Goal: Use online tool/utility: Utilize a website feature to perform a specific function

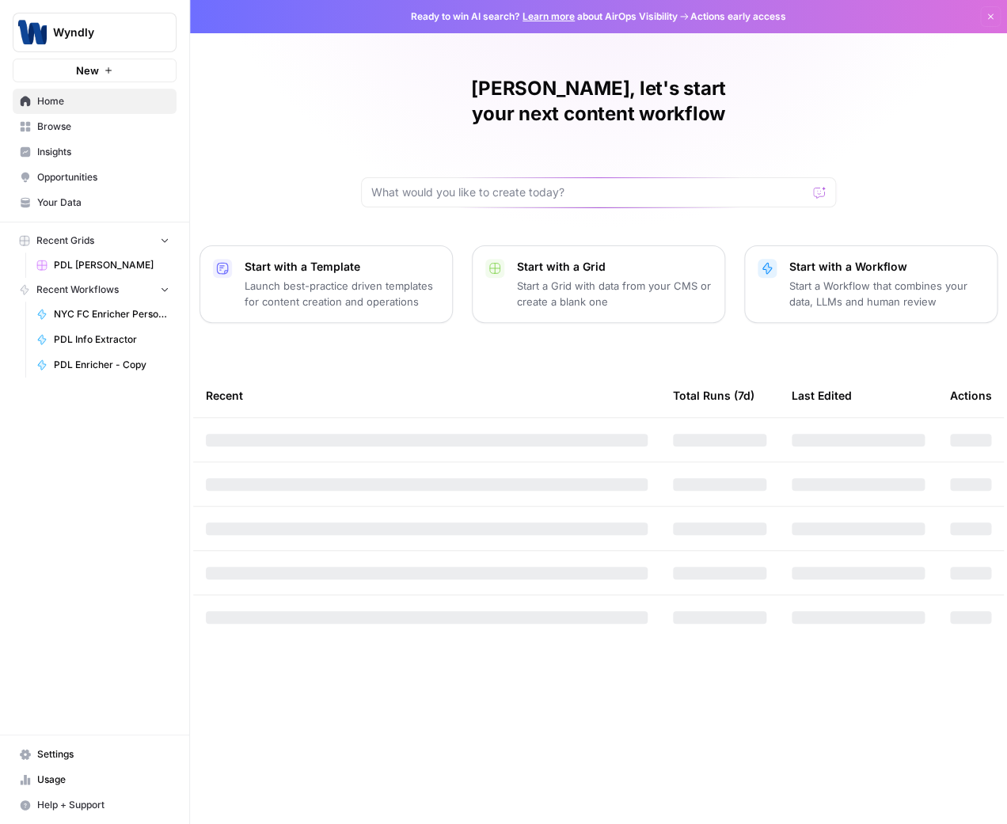
click at [114, 266] on span "PDL [PERSON_NAME]" at bounding box center [112, 265] width 116 height 14
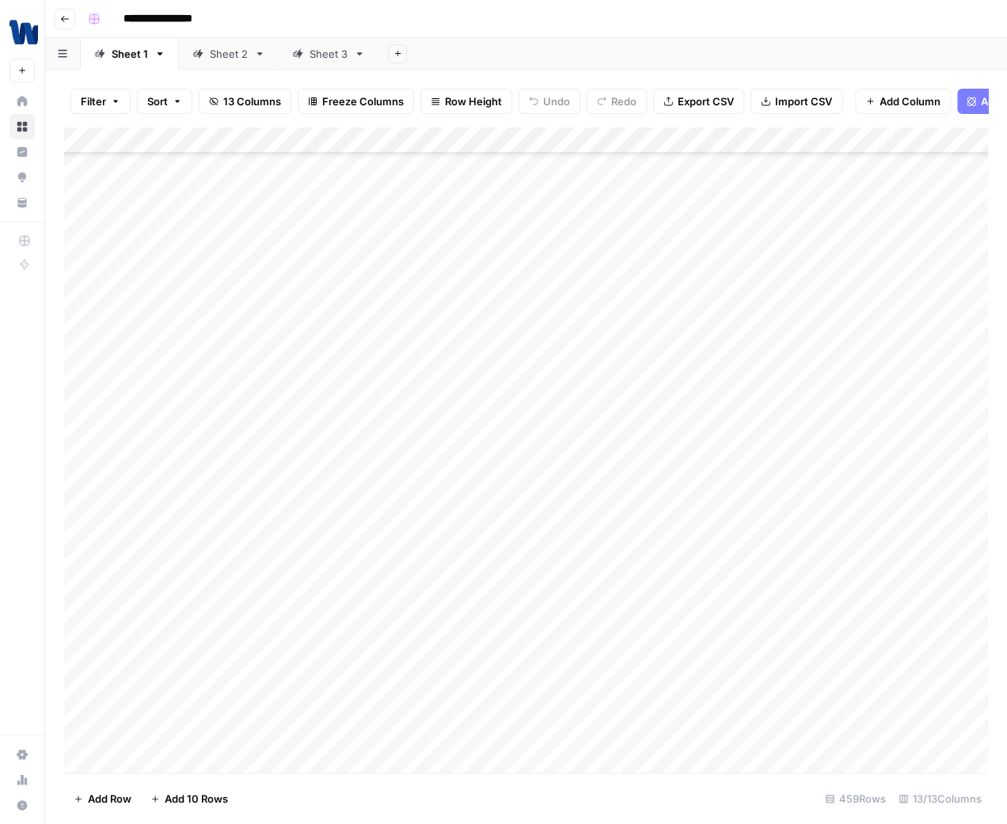
scroll to position [7025, 0]
click at [157, 234] on div "Add Column" at bounding box center [526, 451] width 924 height 649
click at [157, 234] on div at bounding box center [245, 244] width 253 height 29
click at [162, 226] on div "Add Column" at bounding box center [526, 451] width 924 height 649
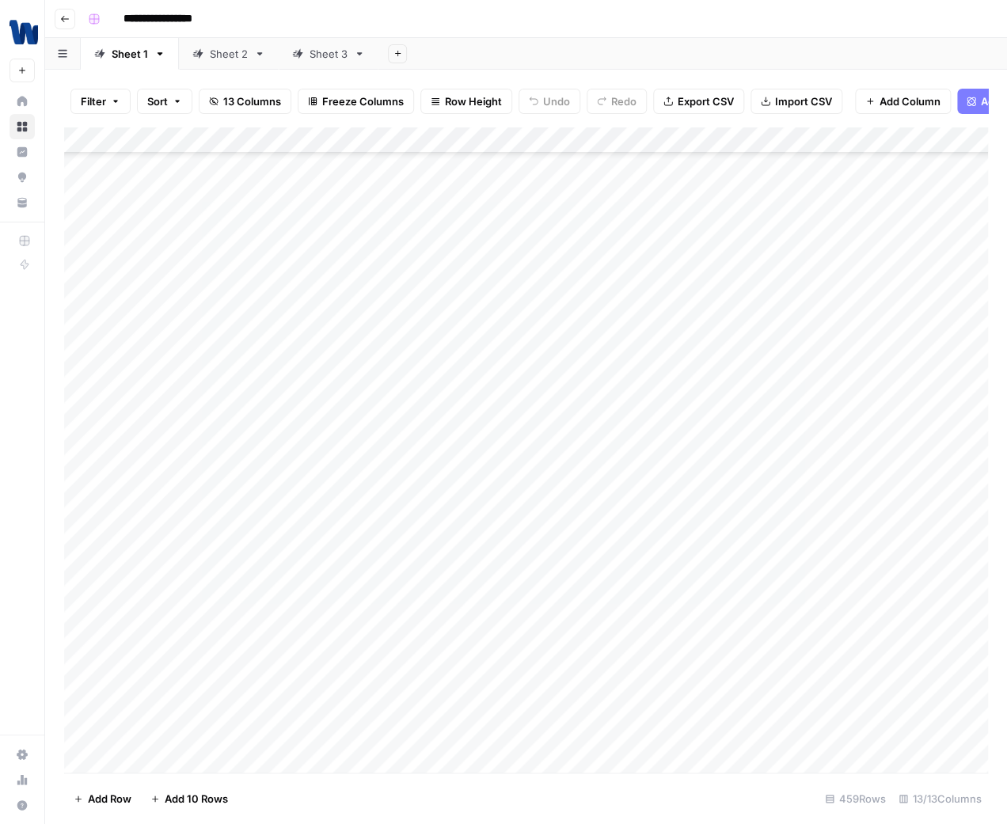
click at [162, 226] on div "Add Column" at bounding box center [526, 451] width 924 height 649
type textarea "**********"
click at [299, 217] on div "Add Column" at bounding box center [526, 451] width 924 height 649
click at [520, 219] on div "Add Column" at bounding box center [526, 451] width 924 height 649
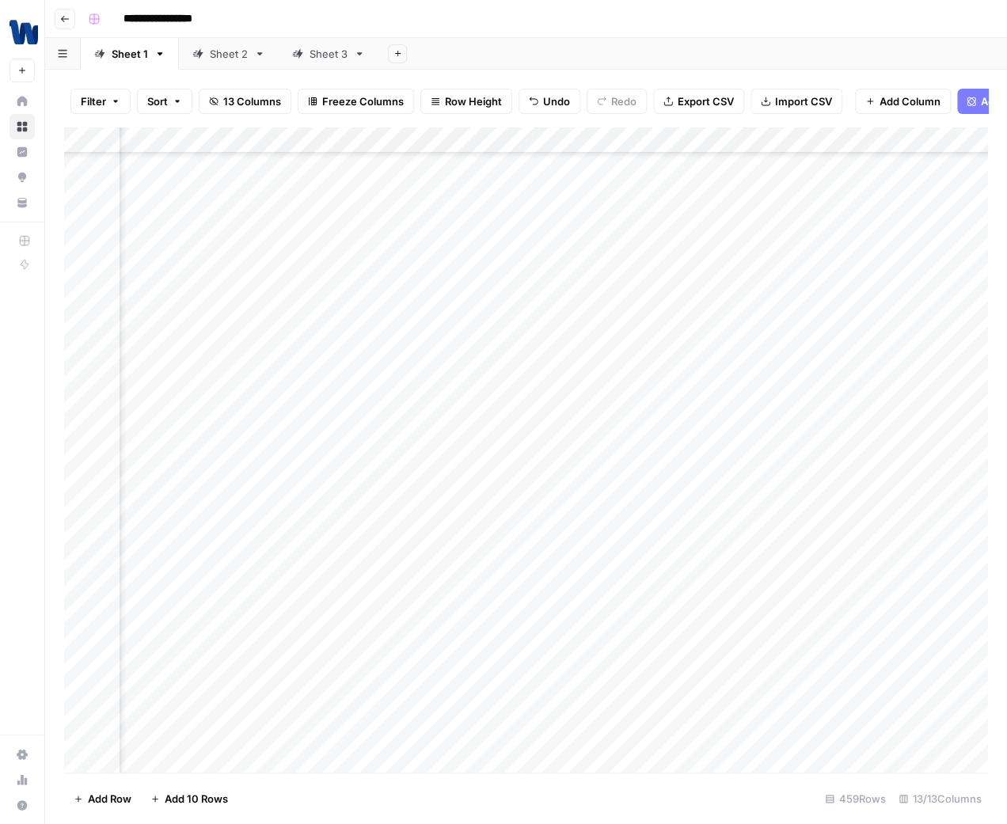
scroll to position [7022, 1074]
click at [803, 233] on div "Add Column" at bounding box center [526, 451] width 924 height 649
click at [823, 222] on div "Add Column" at bounding box center [526, 451] width 924 height 649
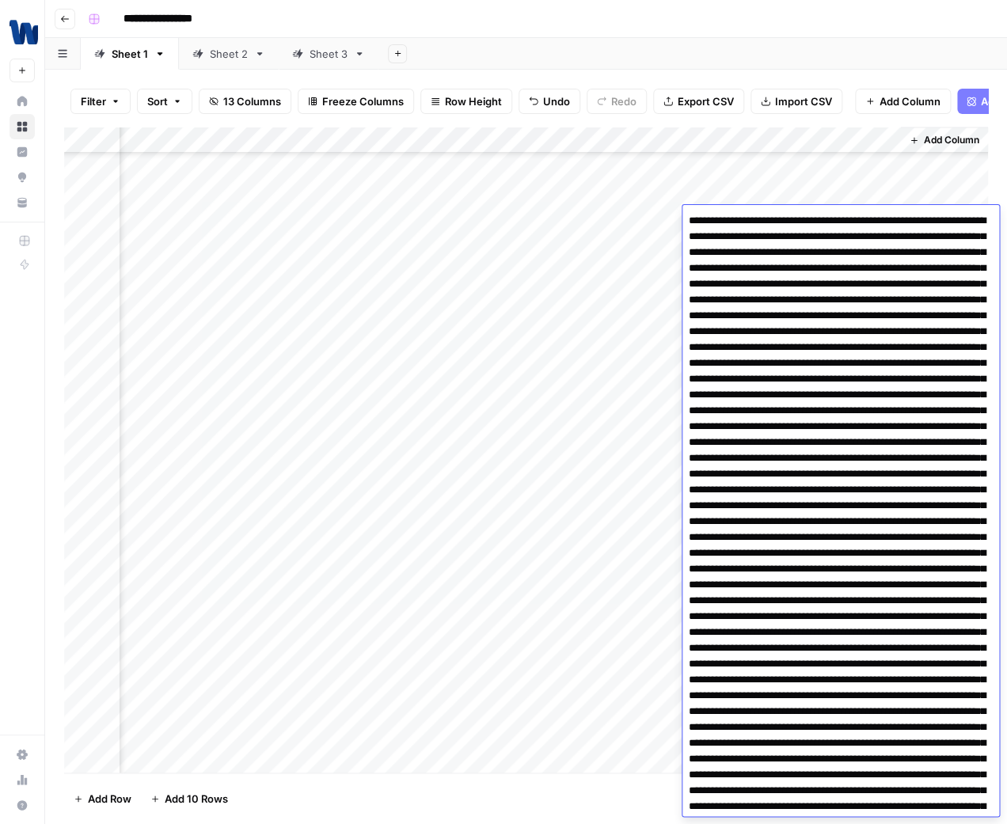
click at [644, 290] on div "Add Column" at bounding box center [526, 451] width 924 height 649
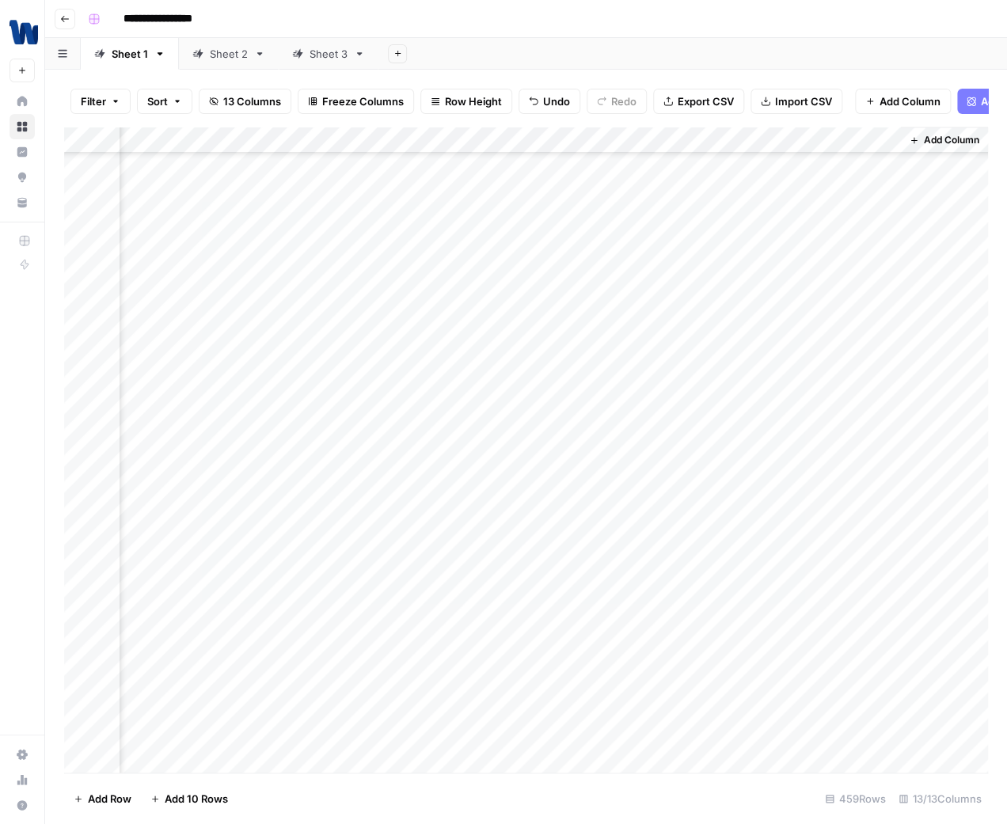
click at [279, 222] on div "Add Column" at bounding box center [526, 451] width 924 height 649
click at [458, 285] on div "Add Column" at bounding box center [526, 451] width 924 height 649
click at [510, 219] on div "Add Column" at bounding box center [526, 451] width 924 height 649
